Goal: Transaction & Acquisition: Purchase product/service

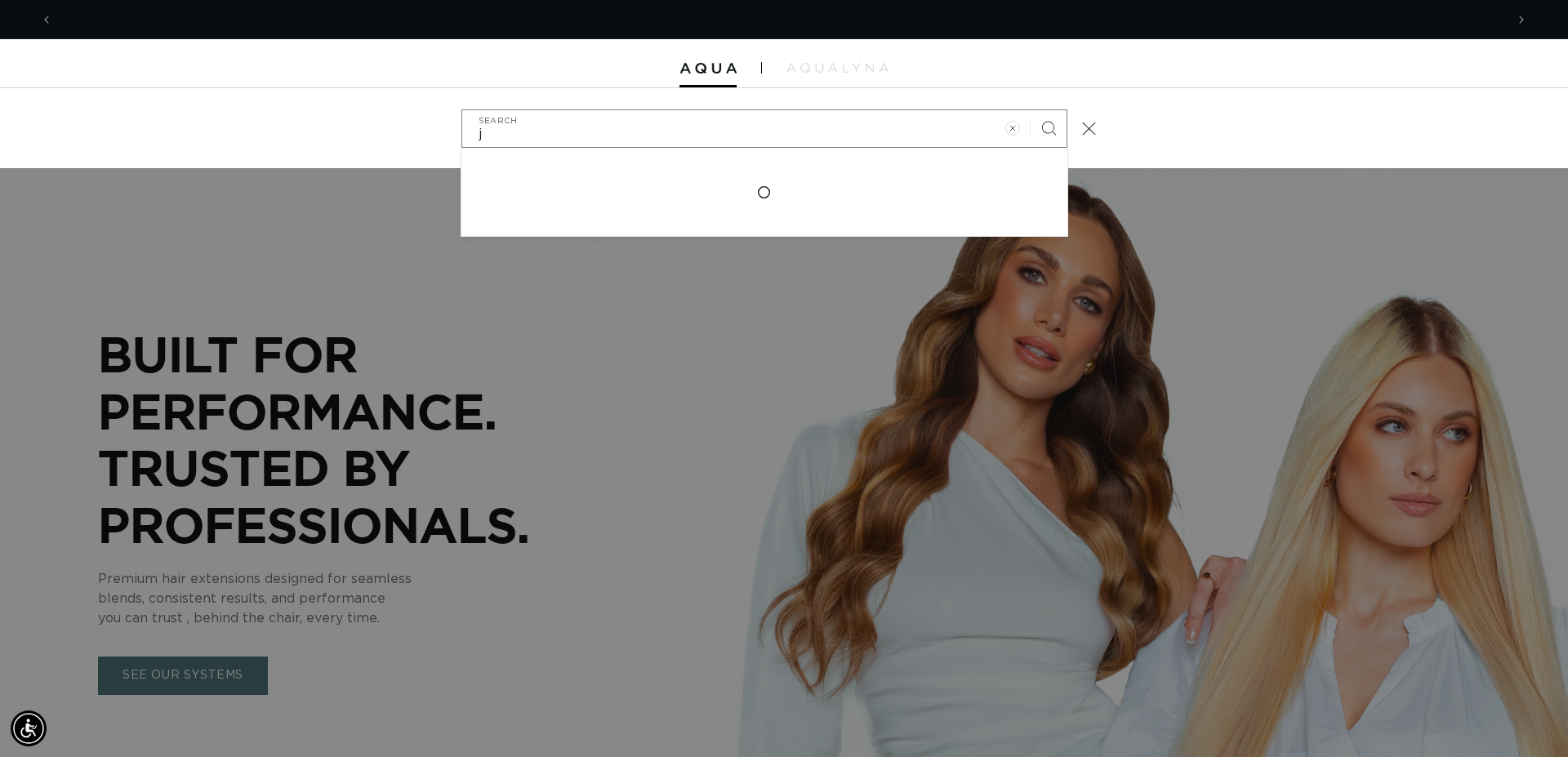
scroll to position [0, 1451]
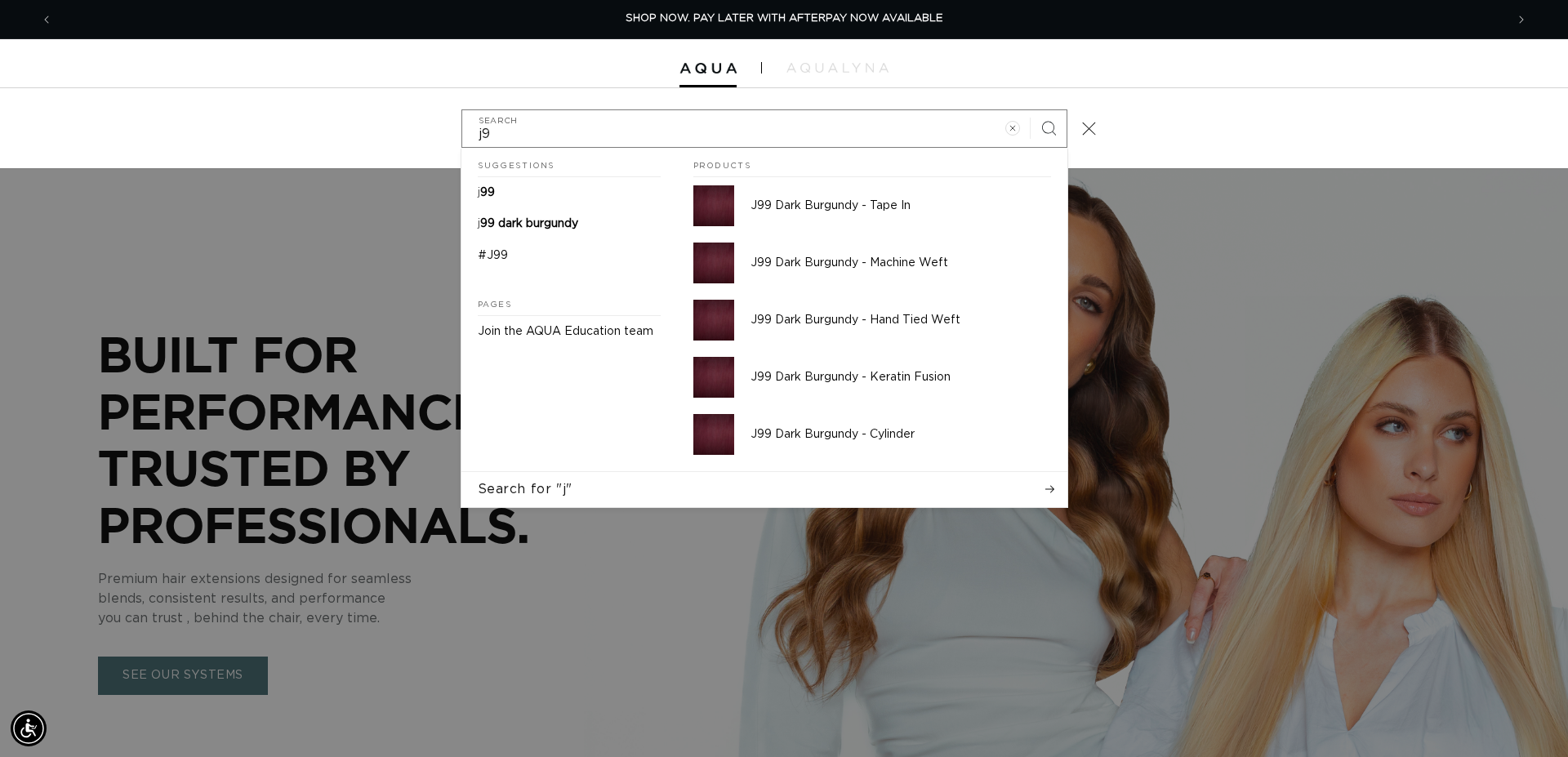
type input "j99"
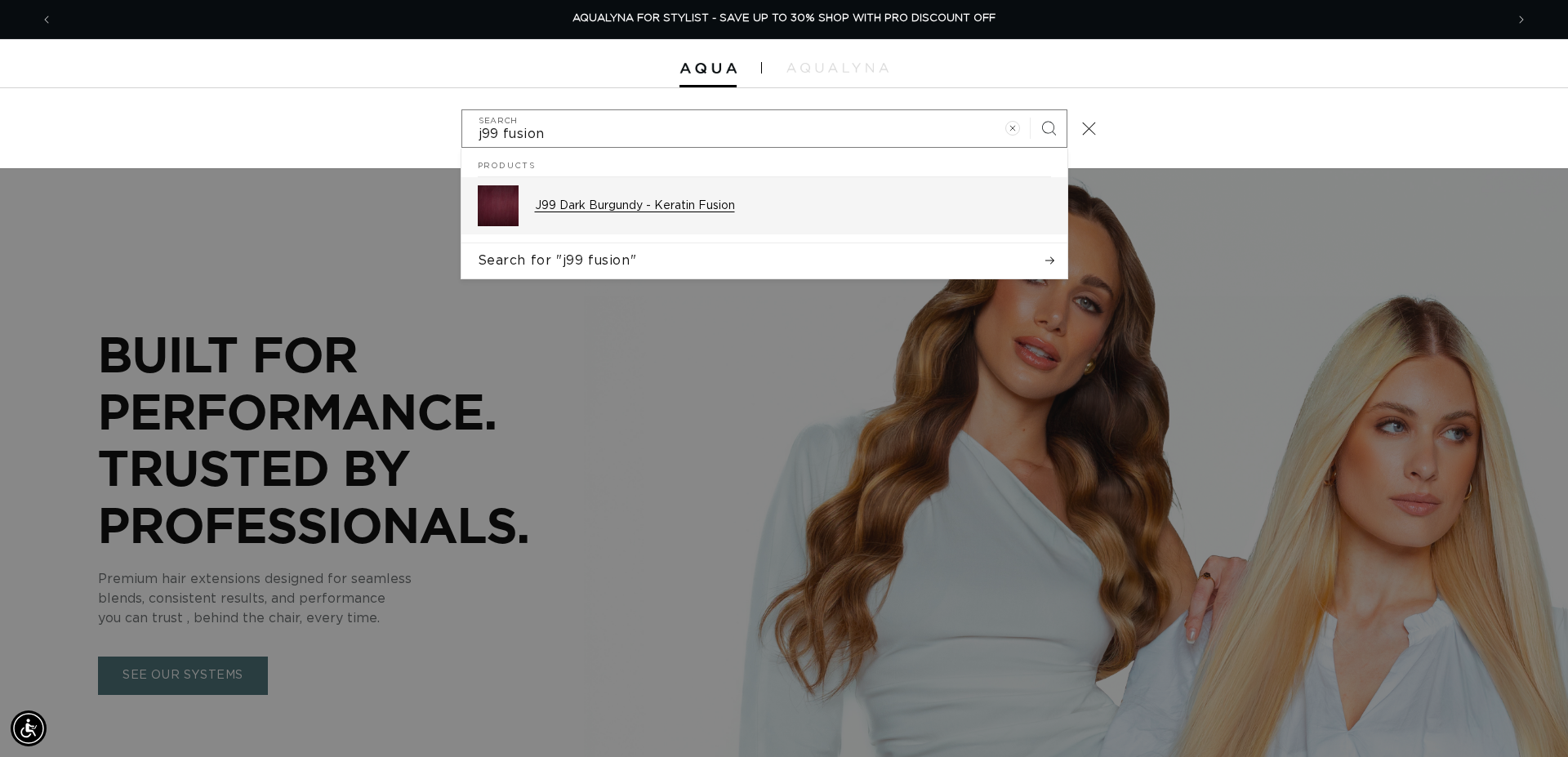
type input "j99 fusion"
click at [711, 212] on p "J99 Dark Burgundy - Keratin Fusion" at bounding box center [792, 205] width 516 height 15
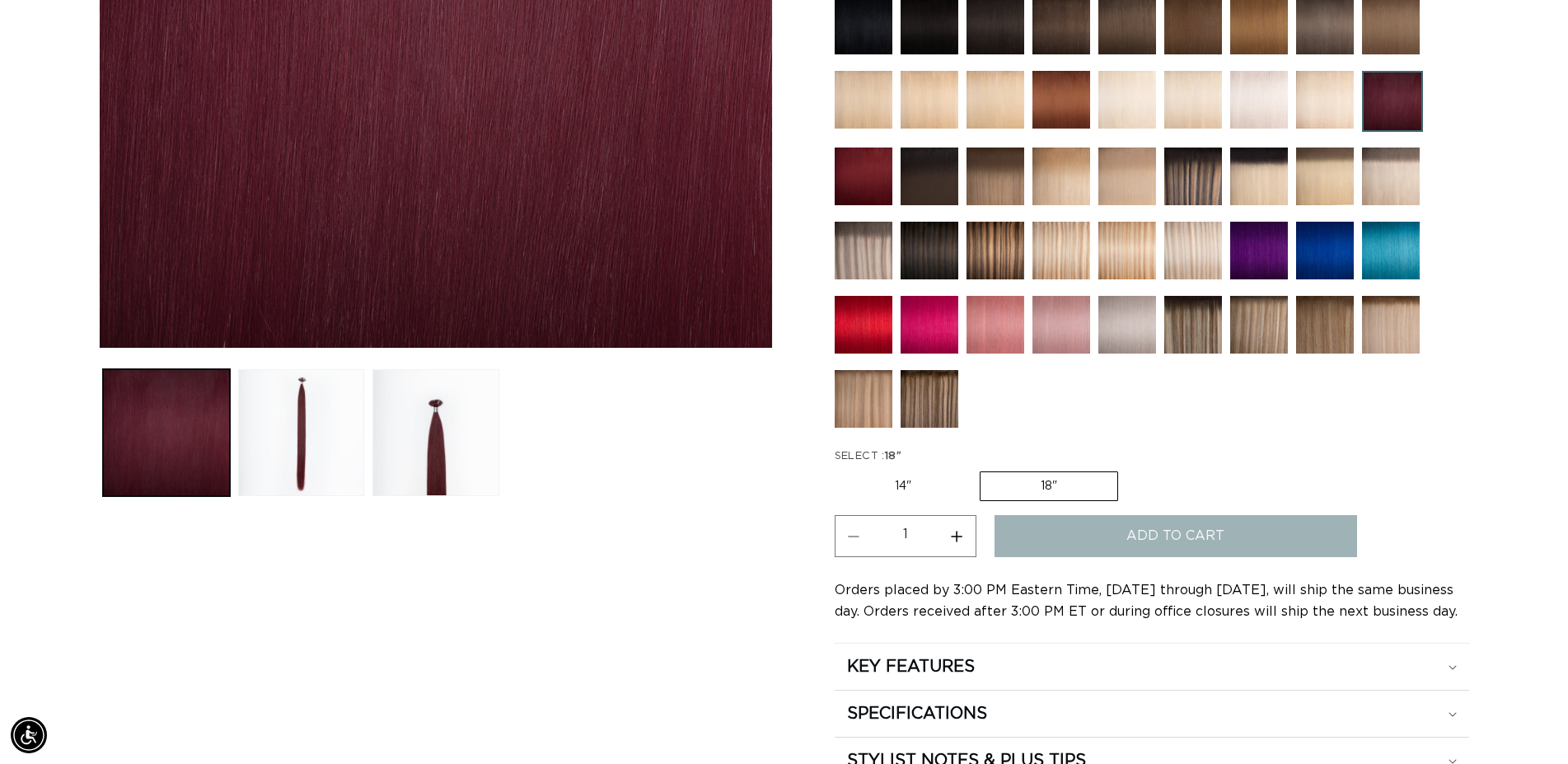
scroll to position [504, 0]
click at [968, 533] on button "Increase quantity for J99 Dark Burgundy - Keratin Fusion" at bounding box center [956, 535] width 37 height 42
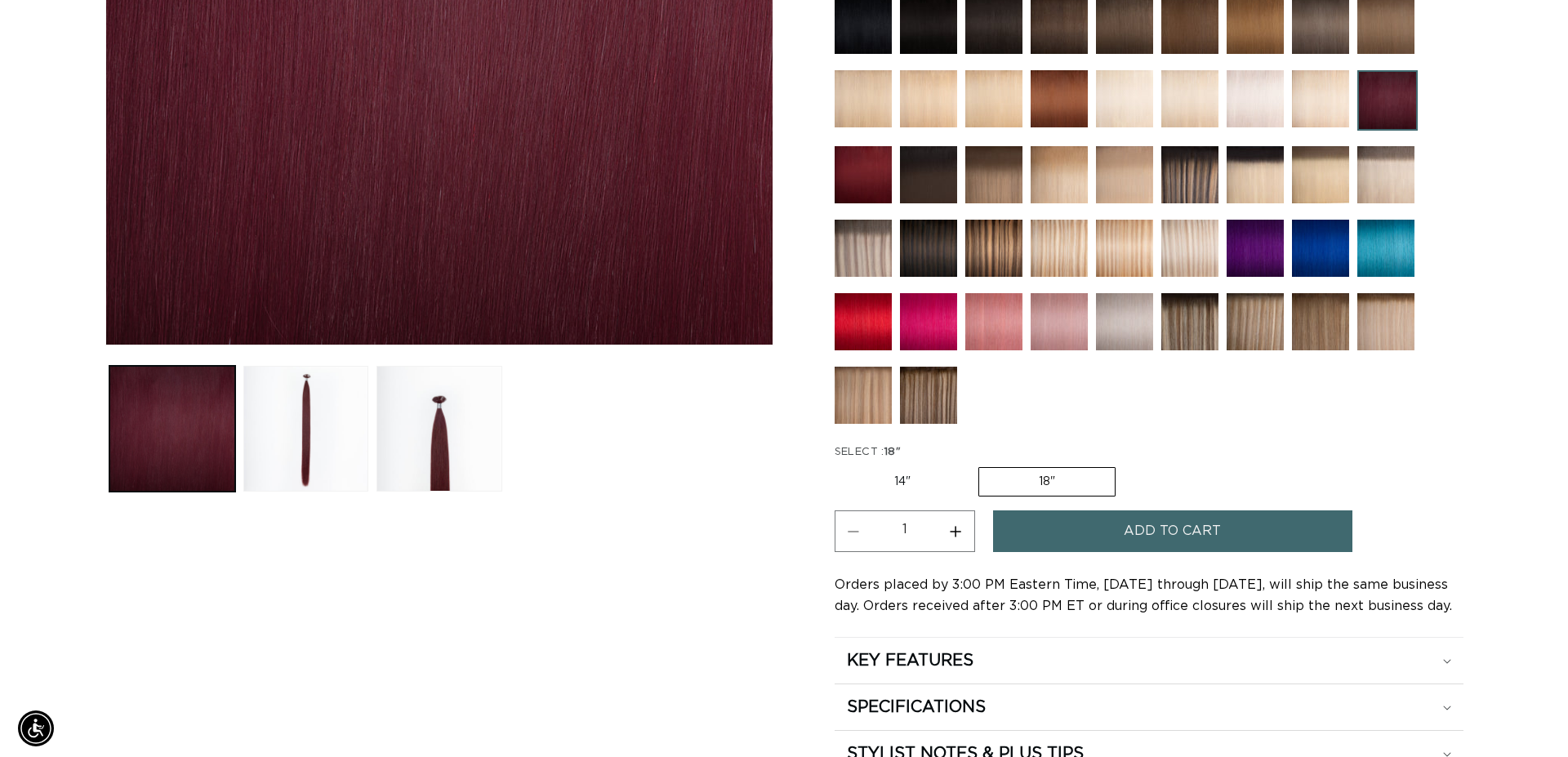
scroll to position [0, 1437]
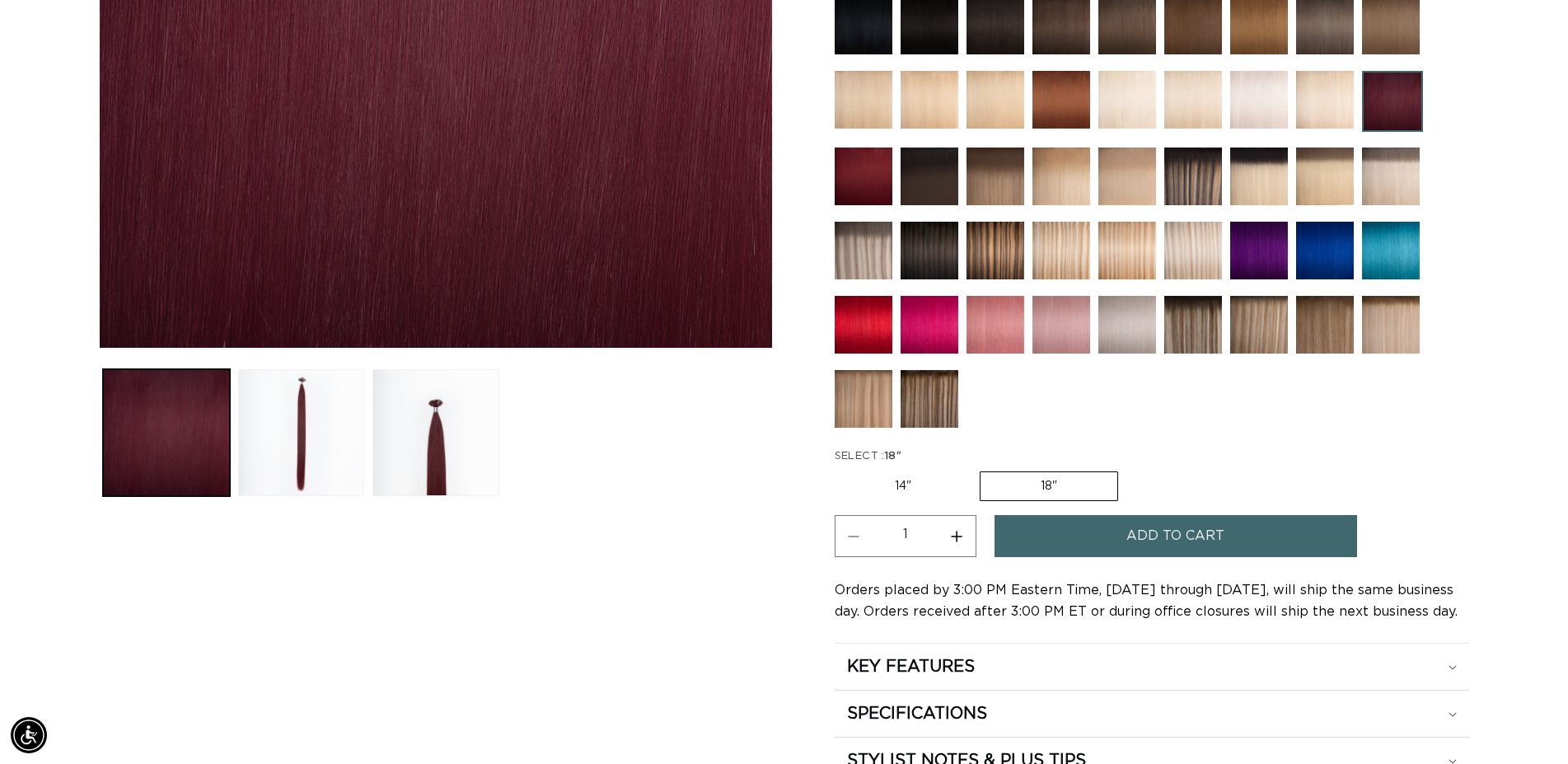
click at [961, 537] on button "Increase quantity for J99 Dark Burgundy - Keratin Fusion" at bounding box center [956, 535] width 37 height 42
type input "3"
click at [1154, 526] on span "Add to cart" at bounding box center [1175, 535] width 98 height 42
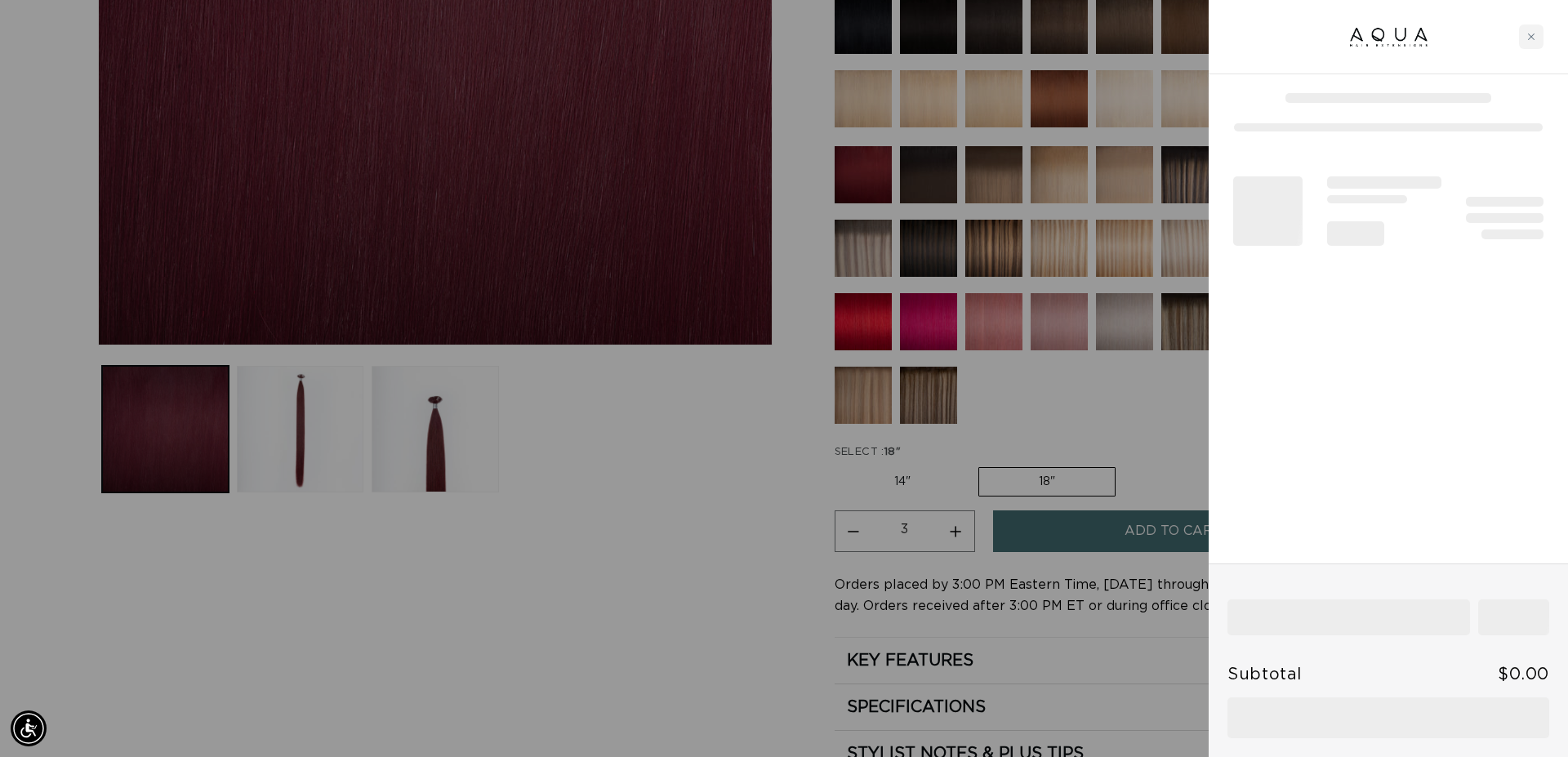
scroll to position [0, 2903]
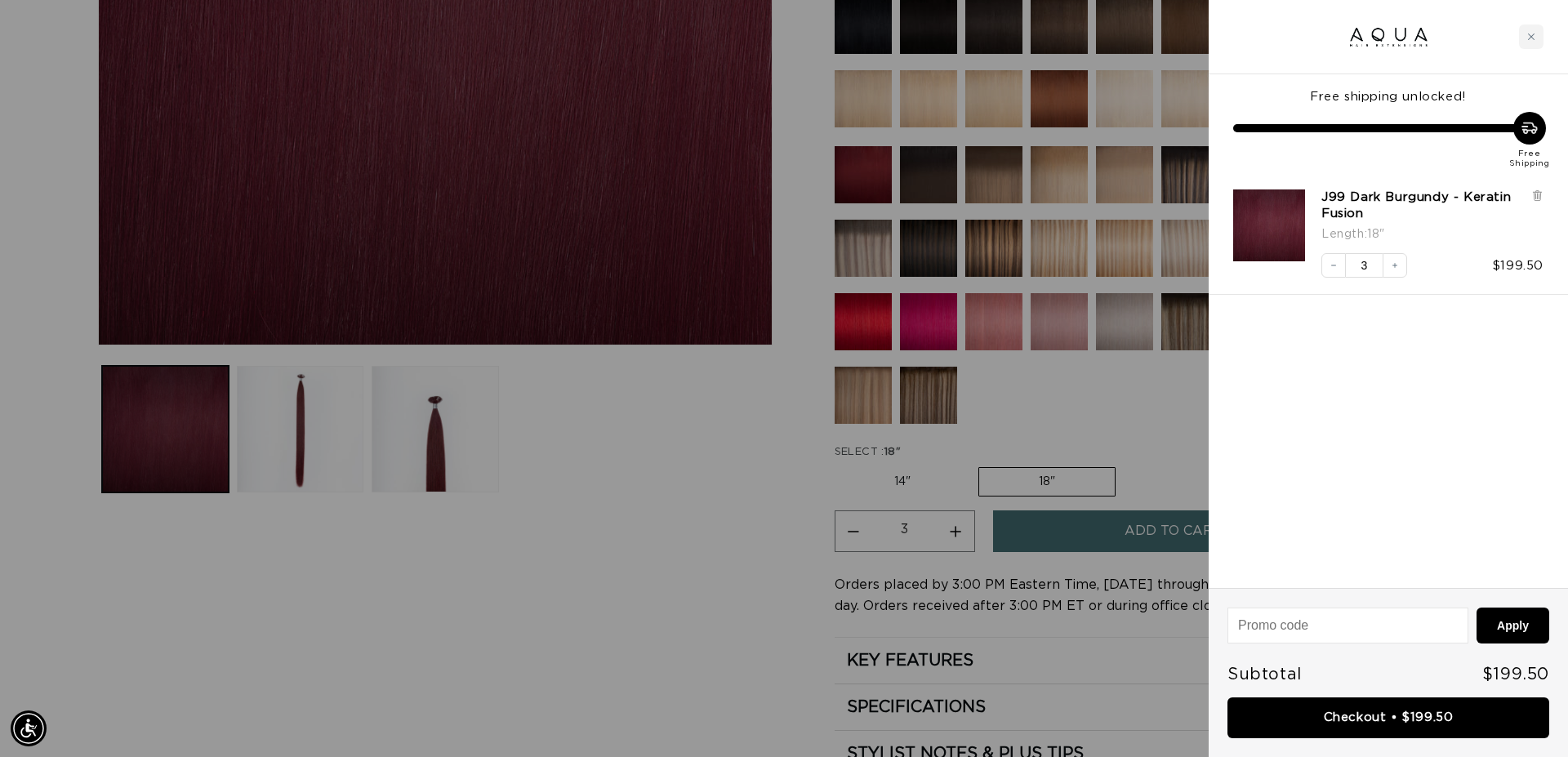
click at [1451, 719] on link "Checkout • $199.50" at bounding box center [1388, 717] width 322 height 42
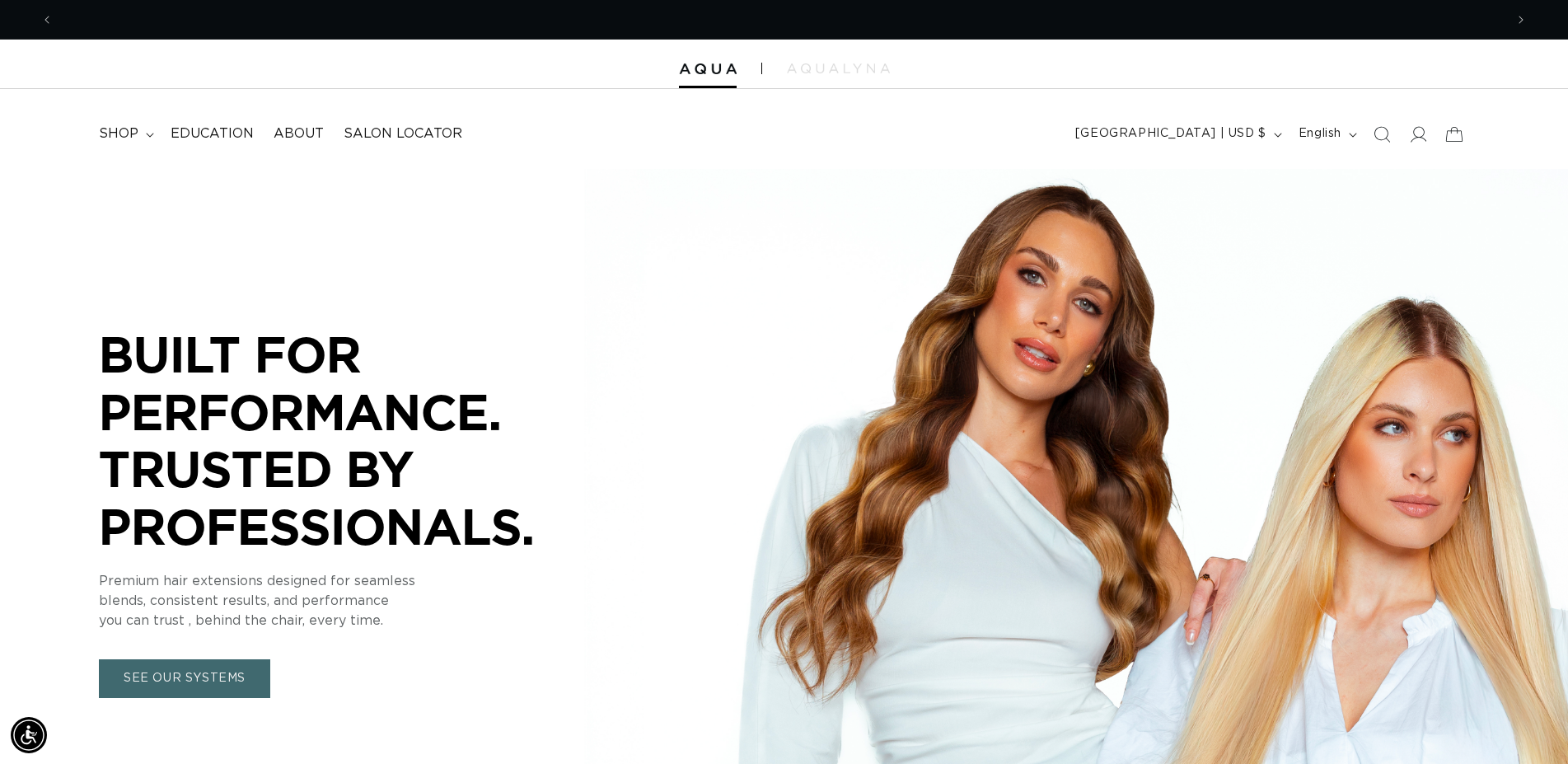
scroll to position [0, 1450]
